Goal: Task Accomplishment & Management: Complete application form

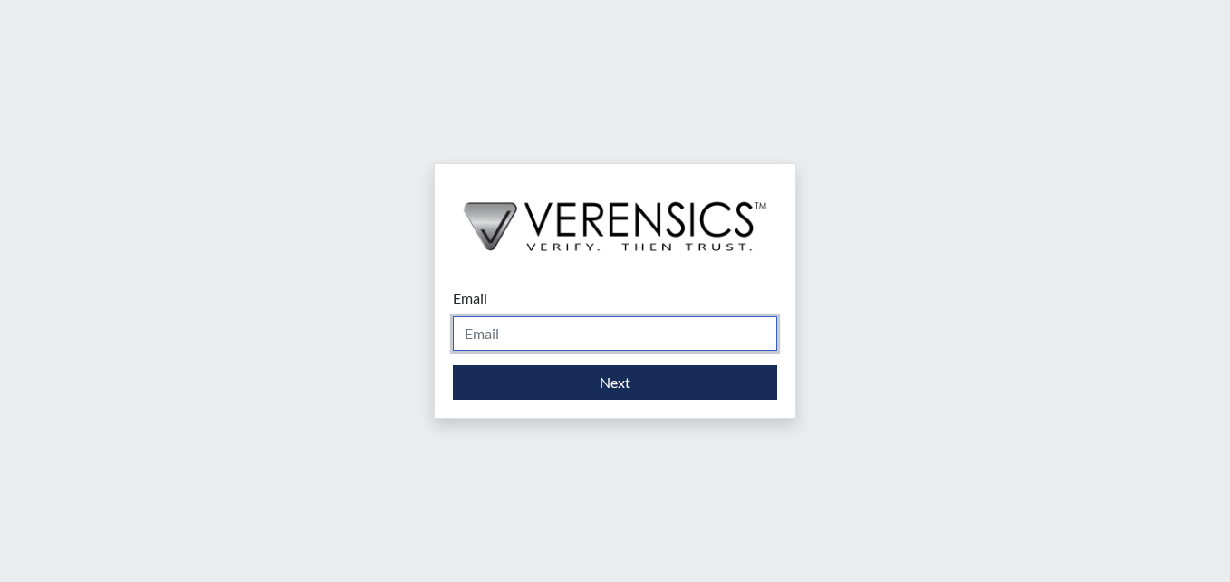
click at [530, 332] on input "Email" at bounding box center [615, 333] width 324 height 34
type input "[PERSON_NAME][EMAIL_ADDRESS][PERSON_NAME][DOMAIN_NAME]"
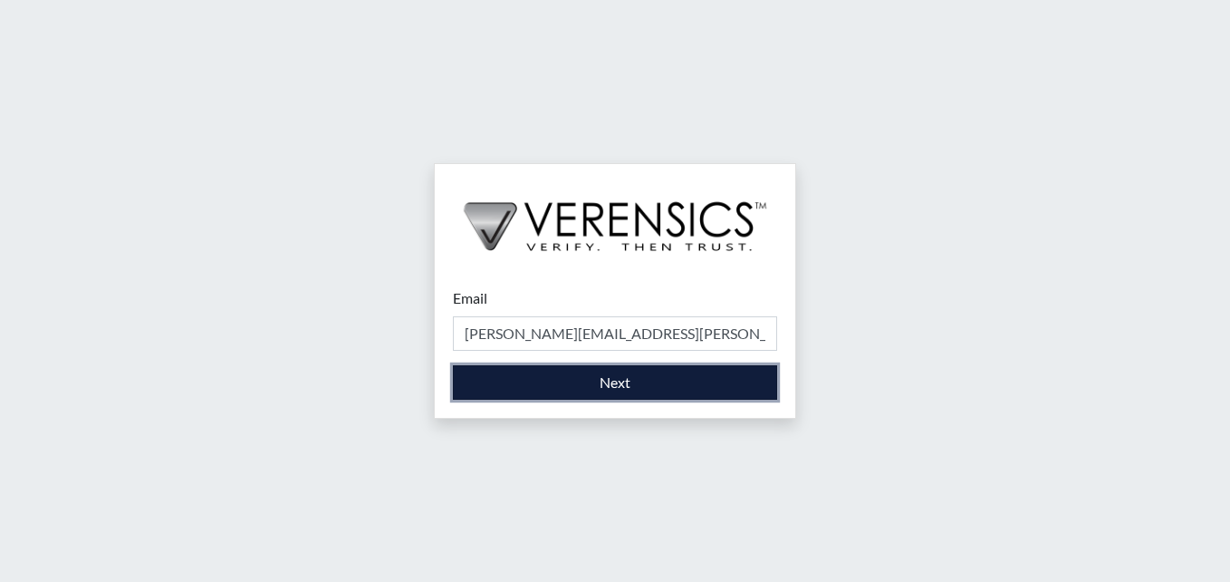
click at [559, 381] on button "Next" at bounding box center [615, 382] width 324 height 34
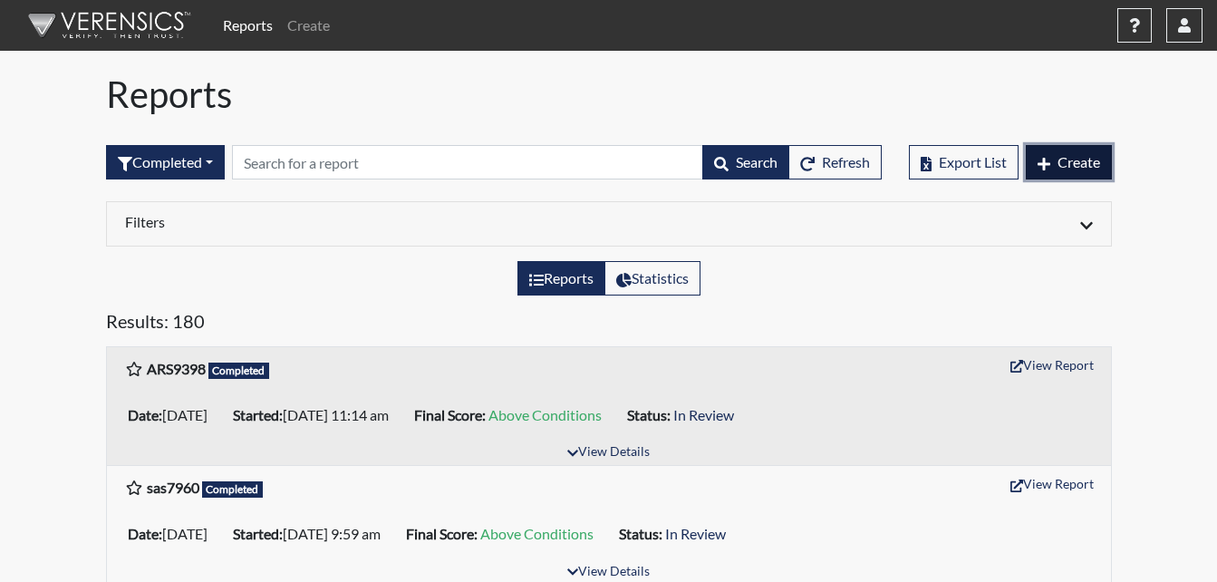
click at [1057, 166] on span "Create" at bounding box center [1078, 161] width 43 height 17
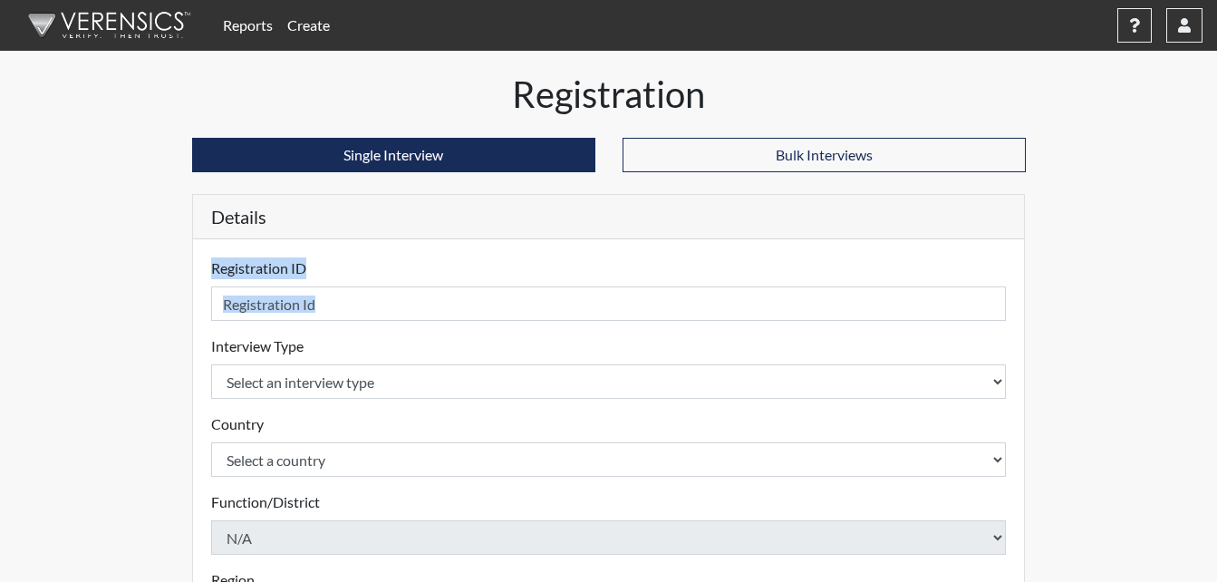
drag, startPoint x: 289, startPoint y: 326, endPoint x: 290, endPoint y: 297, distance: 29.0
click at [290, 297] on form "Registration ID Please provide a registration ID. Interview Type Select an inte…" at bounding box center [608, 582] width 795 height 650
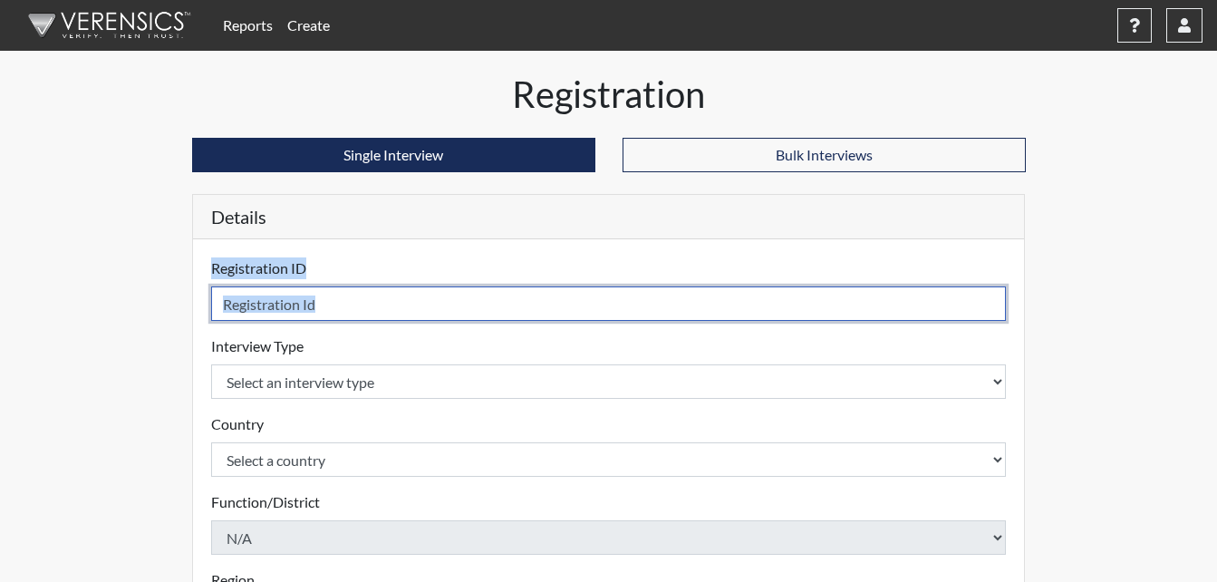
click at [346, 301] on input "text" at bounding box center [608, 303] width 795 height 34
click at [334, 304] on input "text" at bounding box center [608, 303] width 795 height 34
type input "s"
type input "SST9301"
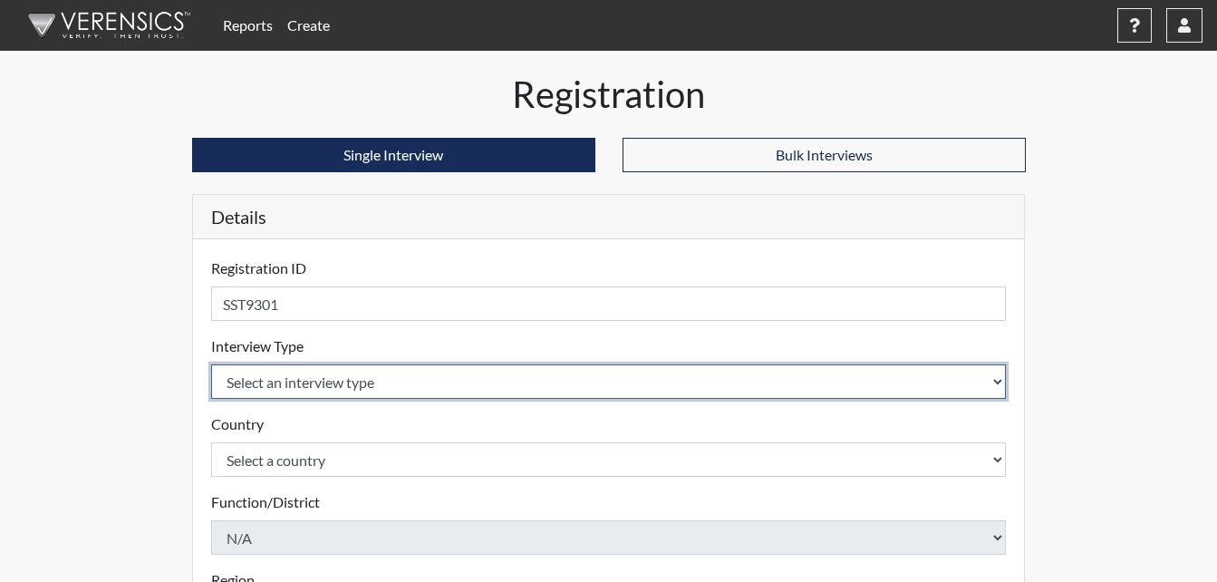
click at [281, 374] on select "Select an interview type Corrections Pre-Employment" at bounding box center [608, 381] width 795 height 34
click at [281, 376] on select "Select an interview type Corrections Pre-Employment" at bounding box center [608, 381] width 795 height 34
click at [281, 379] on select "Select an interview type Corrections Pre-Employment" at bounding box center [608, 381] width 795 height 34
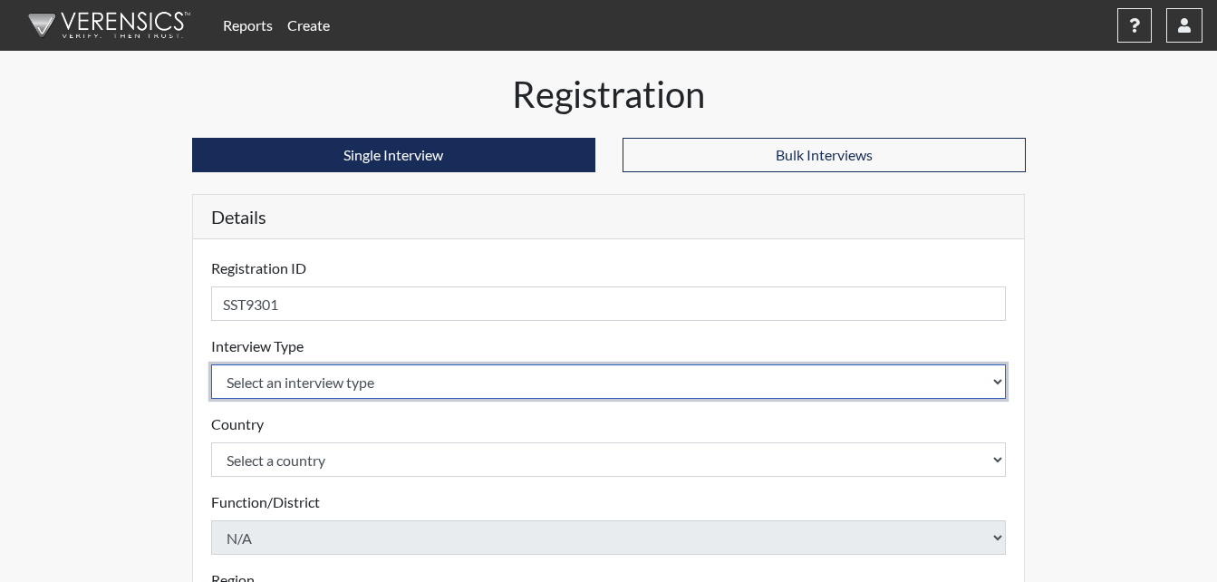
select select "ff733e93-e1bf-11ea-9c9f-0eff0cf7eb8f"
click at [211, 364] on select "Select an interview type Corrections Pre-Employment" at bounding box center [608, 381] width 795 height 34
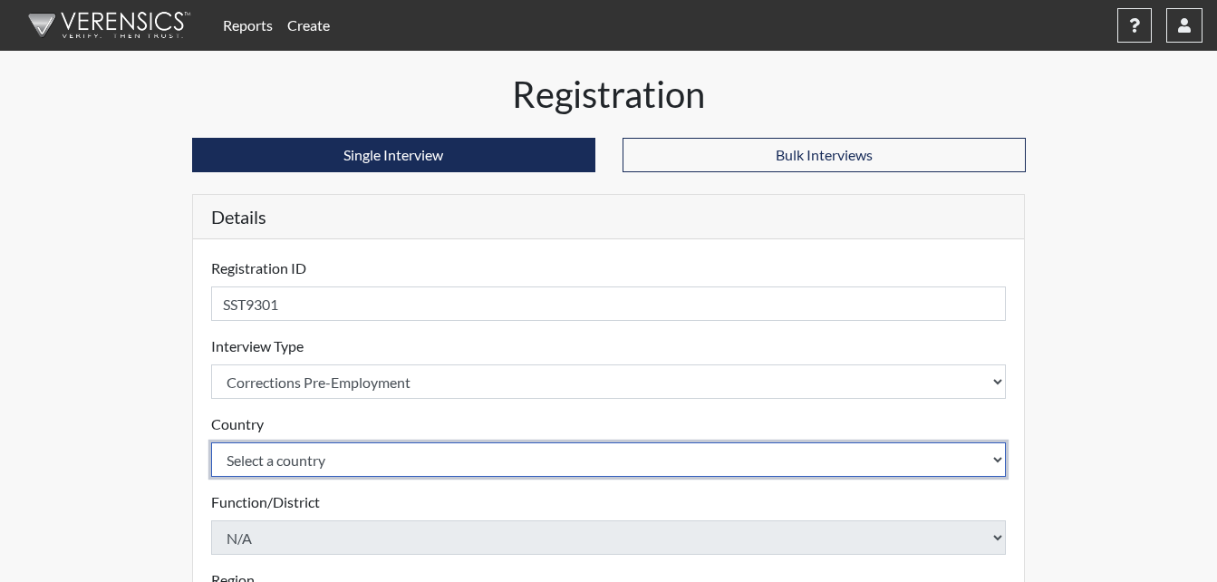
click at [277, 460] on select "Select a country [GEOGRAPHIC_DATA] [GEOGRAPHIC_DATA]" at bounding box center [608, 459] width 795 height 34
select select "united-states-of-[GEOGRAPHIC_DATA]"
click at [211, 442] on select "Select a country [GEOGRAPHIC_DATA] [GEOGRAPHIC_DATA]" at bounding box center [608, 459] width 795 height 34
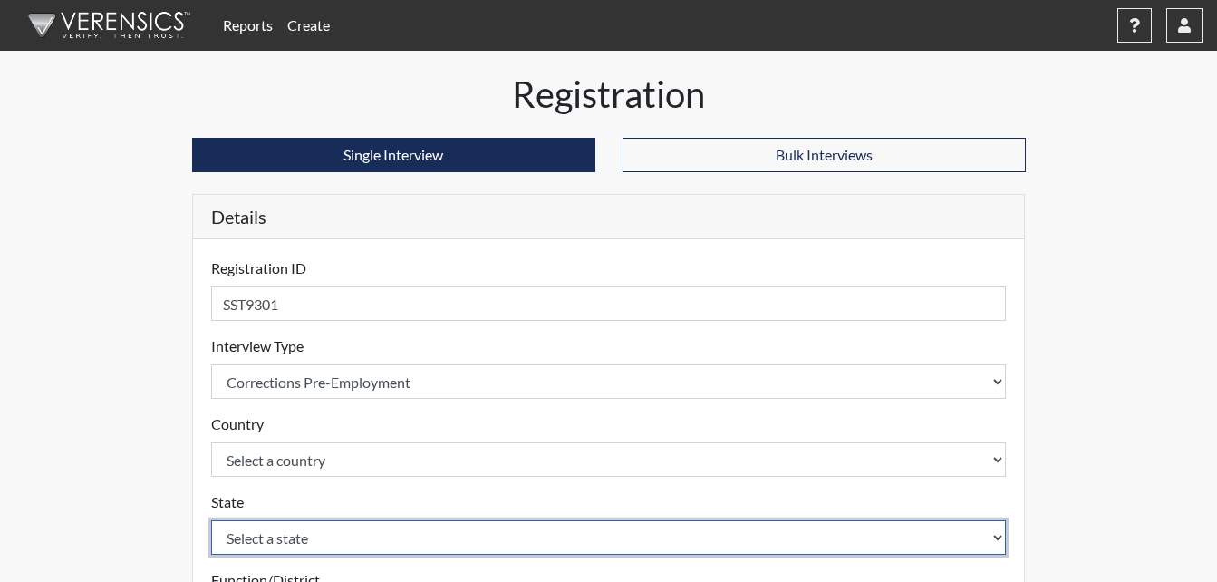
click at [994, 534] on select "Select a state [US_STATE] [US_STATE] [US_STATE] [US_STATE] [US_STATE] [US_STATE…" at bounding box center [608, 537] width 795 height 34
select select "GA"
click at [211, 520] on select "Select a state [US_STATE] [US_STATE] [US_STATE] [US_STATE] [US_STATE] [US_STATE…" at bounding box center [608, 537] width 795 height 34
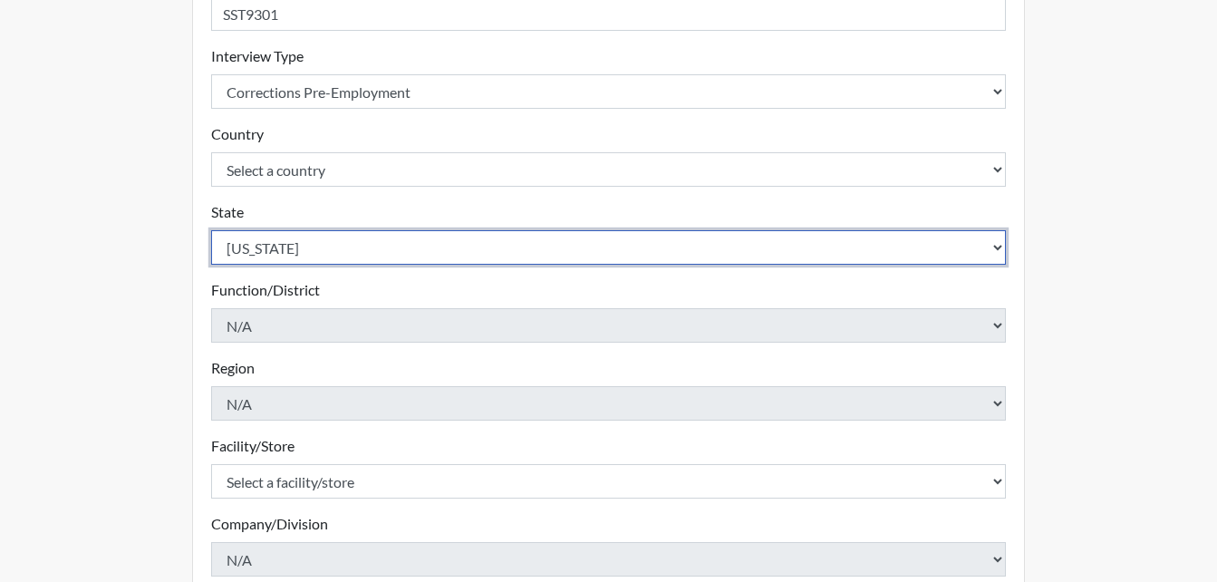
scroll to position [351, 0]
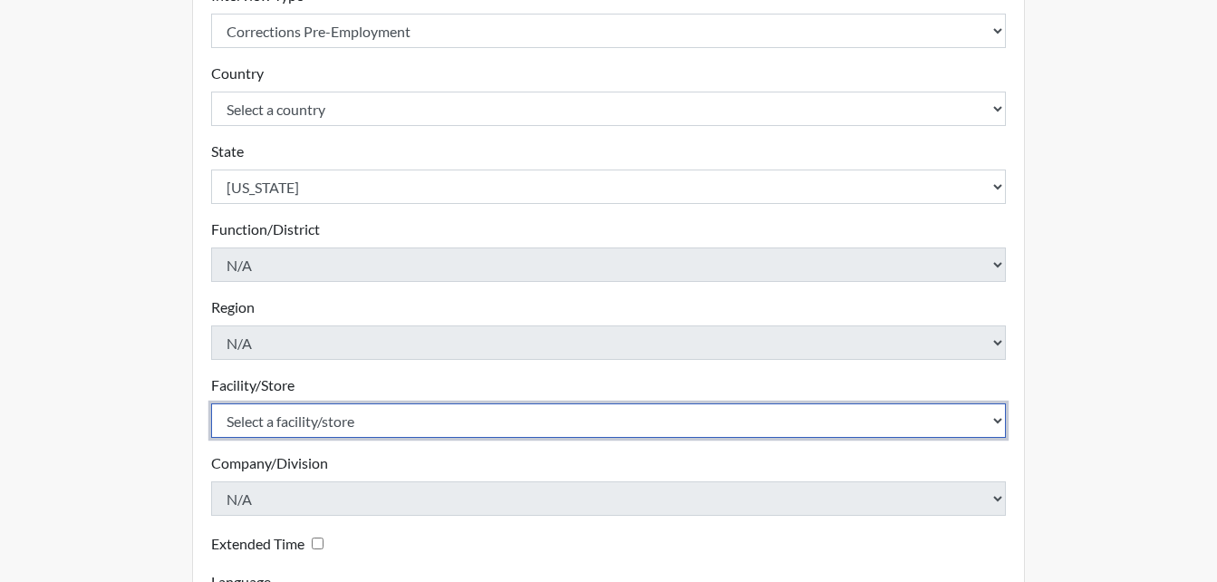
click at [240, 425] on select "Select a facility/store [PERSON_NAME] Unit Metro Re-Entry Facility Metro TC" at bounding box center [608, 420] width 795 height 34
select select "343223a5-c899-4601-8f3f-612df7ab8bd9"
click at [211, 403] on select "Select a facility/store [PERSON_NAME] Unit Metro Re-Entry Facility Metro TC" at bounding box center [608, 420] width 795 height 34
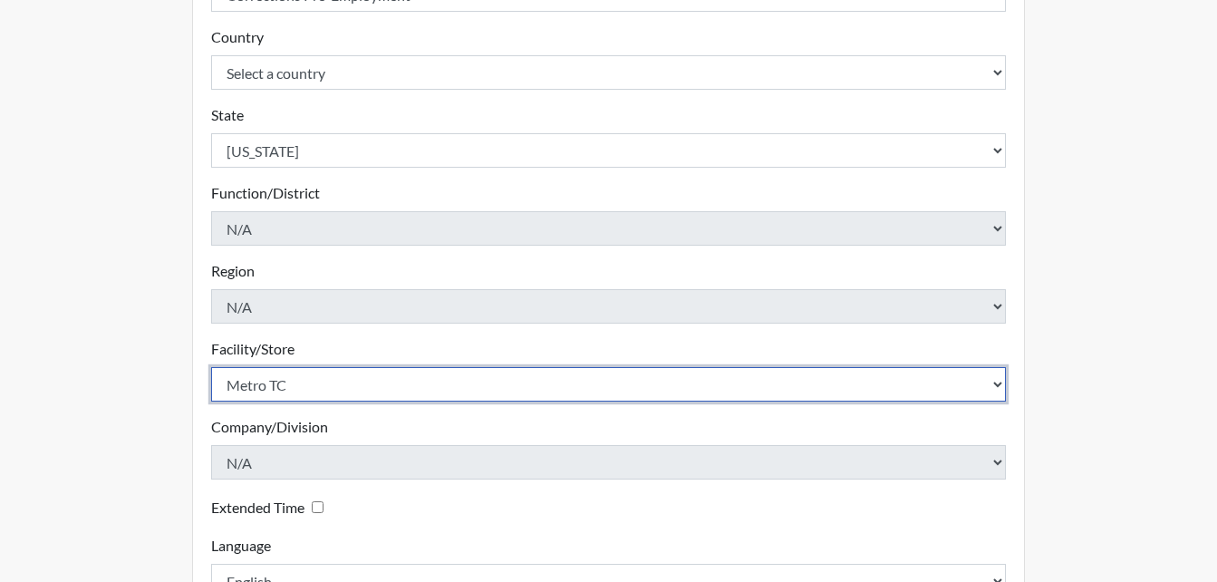
scroll to position [515, 0]
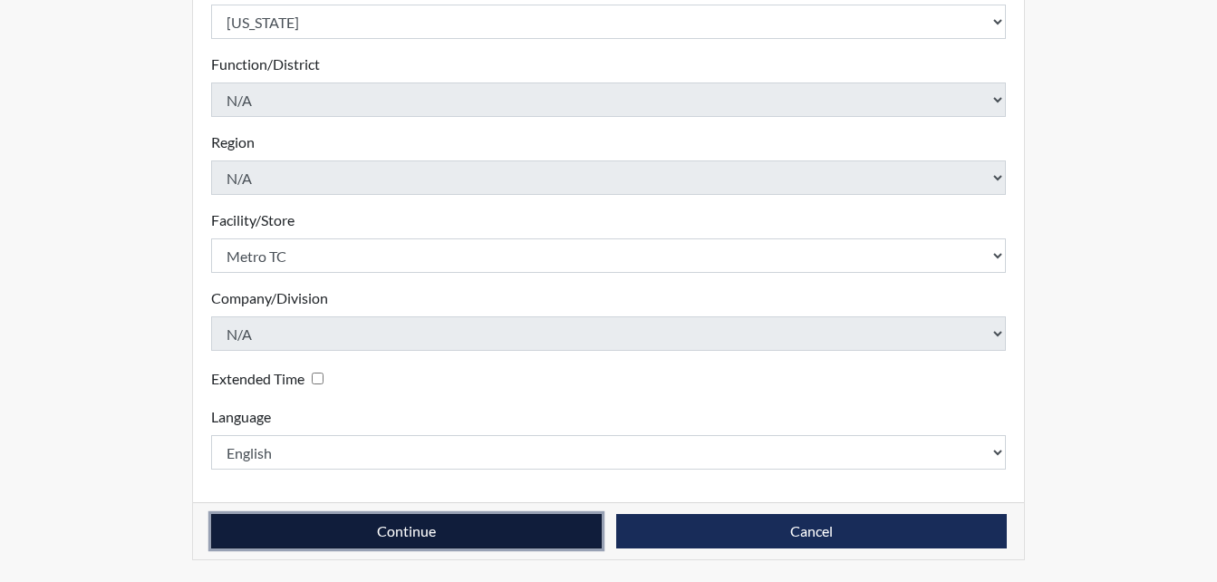
click at [395, 534] on button "Continue" at bounding box center [406, 531] width 390 height 34
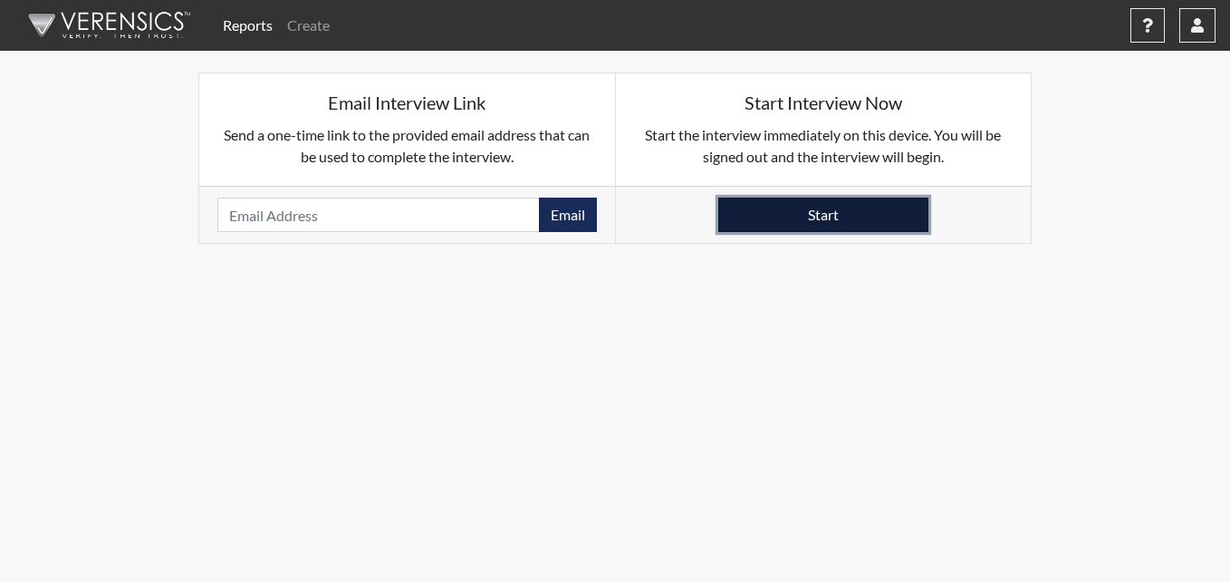
click at [816, 210] on button "Start" at bounding box center [823, 214] width 210 height 34
